Goal: Find specific page/section

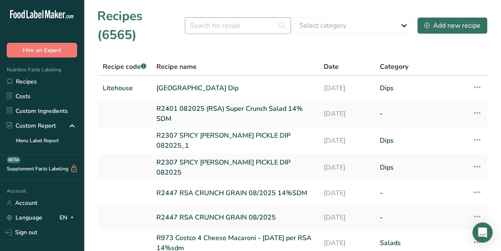
click at [213, 17] on input "text" at bounding box center [238, 25] width 106 height 17
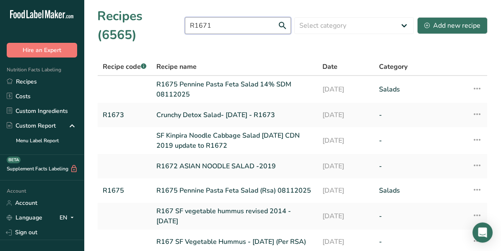
click at [221, 17] on input "R1671" at bounding box center [238, 25] width 106 height 17
type input "R"
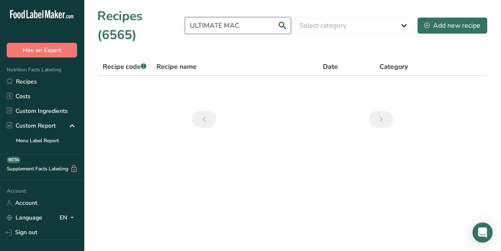
click at [227, 17] on input "ULTIMATE MAC" at bounding box center [238, 25] width 106 height 17
type input "MAC"
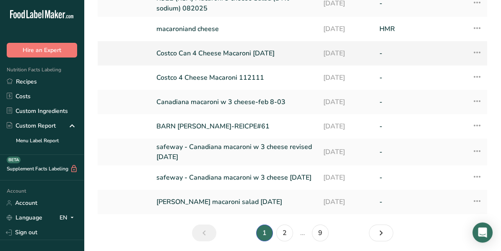
scroll to position [125, 0]
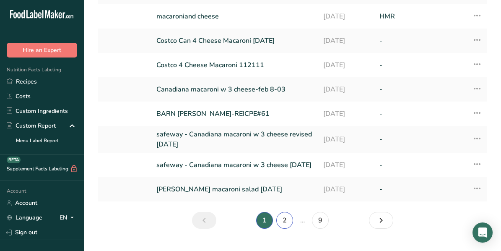
click at [284, 212] on link "2" at bounding box center [284, 220] width 17 height 17
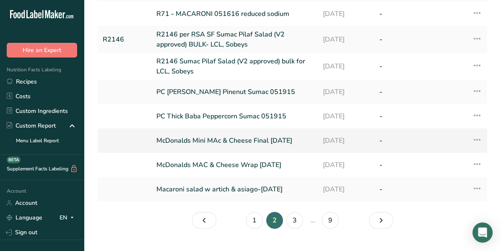
scroll to position [124, 0]
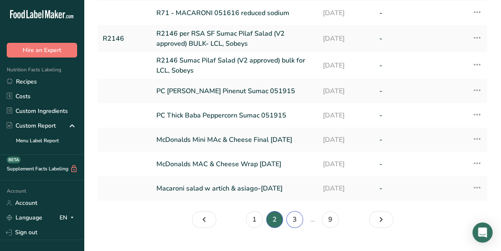
click at [299, 211] on link "3" at bounding box center [294, 219] width 17 height 17
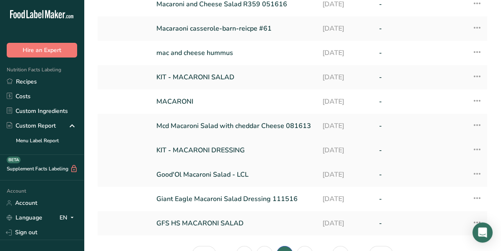
scroll to position [116, 0]
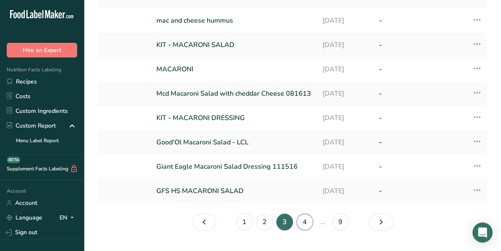
click at [309, 213] on link "4" at bounding box center [305, 221] width 17 height 17
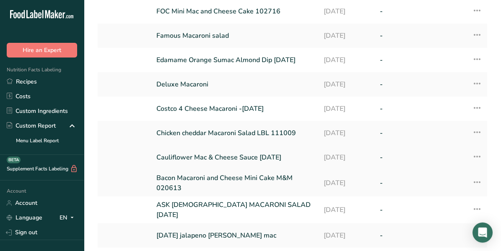
scroll to position [84, 0]
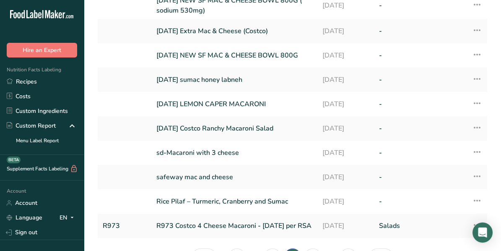
scroll to position [86, 0]
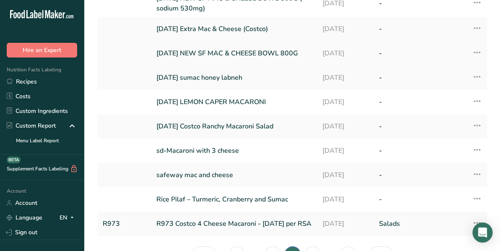
click at [225, 44] on link "[DATE] NEW SF MAC & CHEESE BOWL 800G" at bounding box center [234, 53] width 156 height 18
